Goal: Task Accomplishment & Management: Use online tool/utility

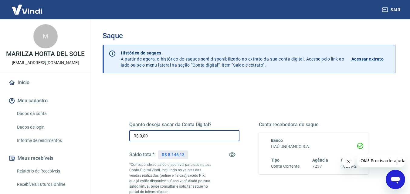
click at [196, 138] on input "R$ 0,00" at bounding box center [184, 135] width 110 height 11
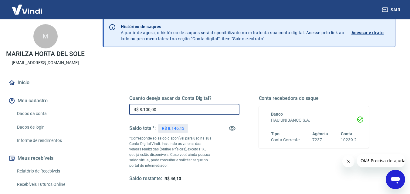
scroll to position [91, 0]
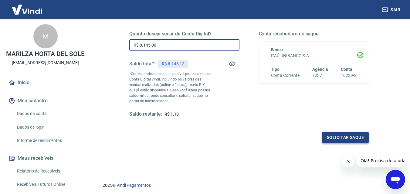
type input "R$ 8.145,00"
click at [340, 136] on button "Solicitar saque" at bounding box center [345, 137] width 47 height 11
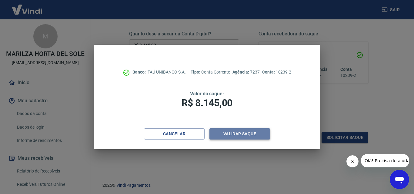
click at [252, 134] on button "Validar saque" at bounding box center [239, 134] width 61 height 11
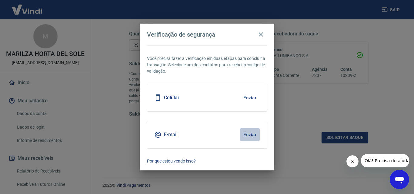
click at [247, 136] on button "Enviar" at bounding box center [250, 135] width 20 height 13
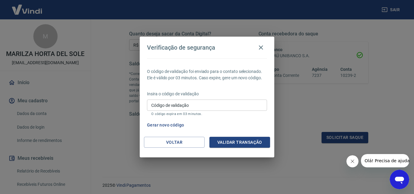
click at [221, 102] on input "Código de validação" at bounding box center [207, 105] width 120 height 11
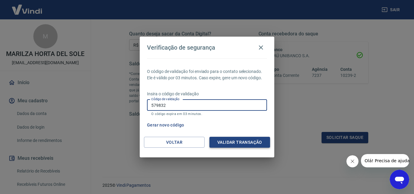
type input "579832"
click at [239, 144] on button "Validar transação" at bounding box center [239, 142] width 61 height 11
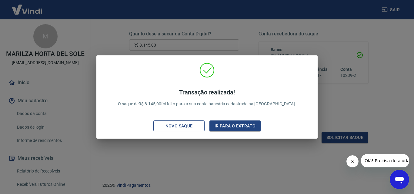
click at [185, 127] on div "Novo saque" at bounding box center [179, 126] width 42 height 8
